Goal: Task Accomplishment & Management: Use online tool/utility

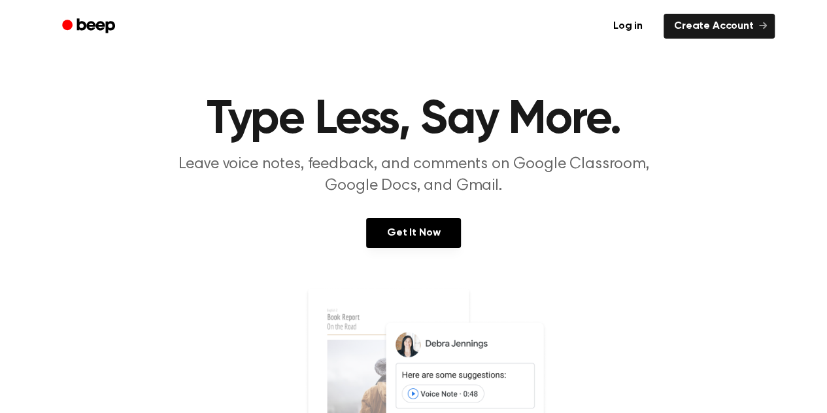
scroll to position [27, 0]
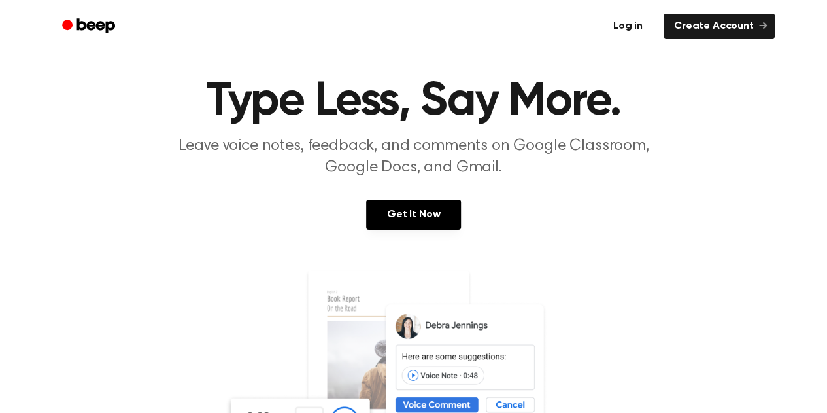
click at [626, 28] on link "Log in" at bounding box center [628, 26] width 56 height 30
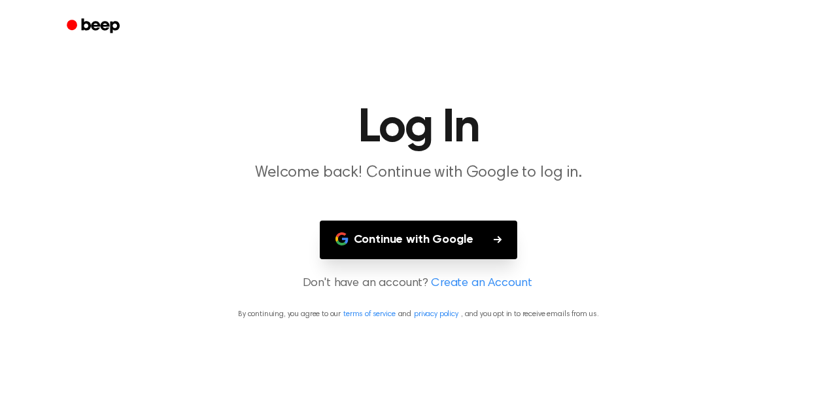
click at [455, 245] on button "Continue with Google" at bounding box center [419, 239] width 198 height 39
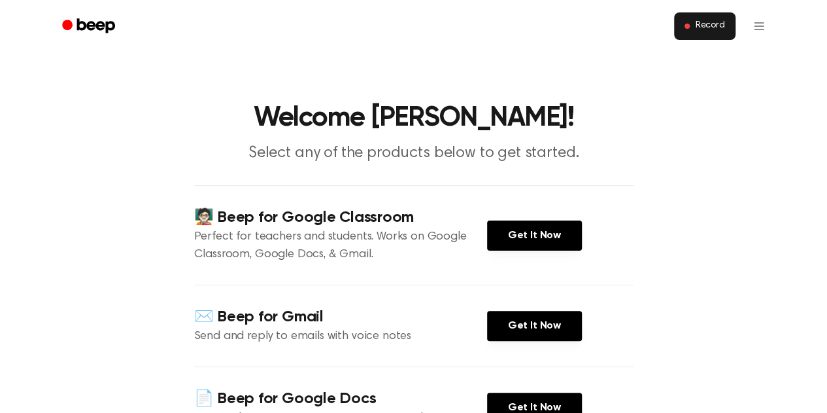
click at [692, 25] on button "Record" at bounding box center [704, 25] width 61 height 27
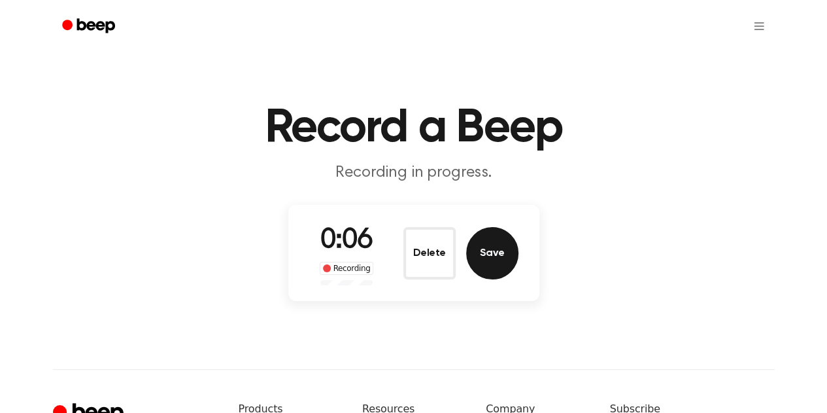
click at [505, 263] on button "Save" at bounding box center [492, 253] width 52 height 52
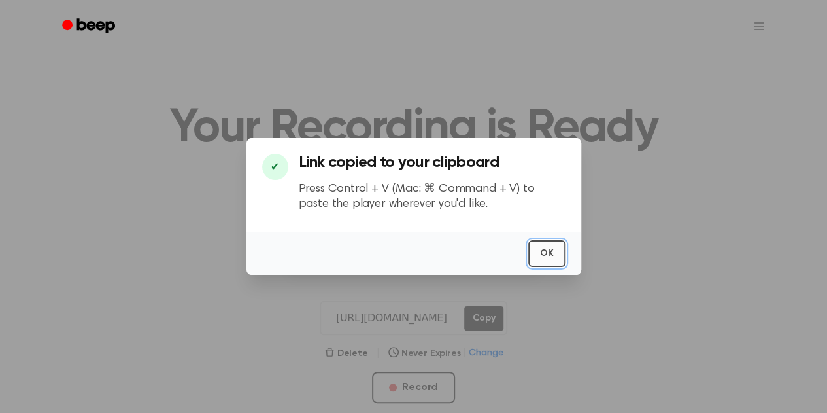
drag, startPoint x: 535, startPoint y: 252, endPoint x: 536, endPoint y: 261, distance: 9.2
click at [536, 261] on button "OK" at bounding box center [546, 253] width 37 height 27
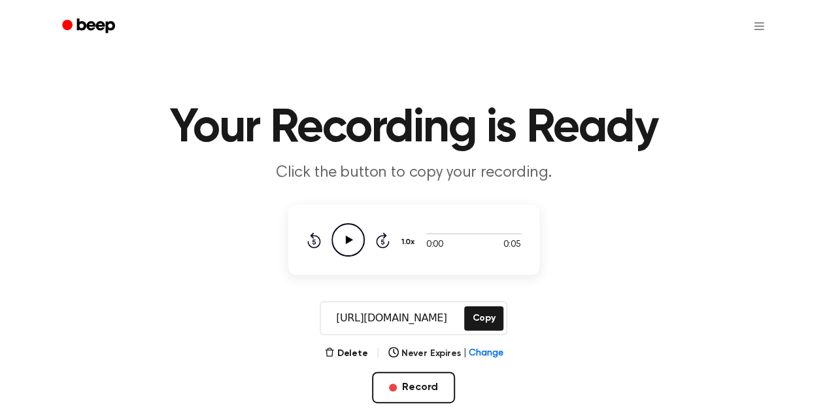
click at [346, 246] on icon "Play Audio" at bounding box center [347, 239] width 33 height 33
click at [352, 241] on icon "Pause Audio" at bounding box center [347, 239] width 33 height 33
